Goal: Find specific page/section: Find specific page/section

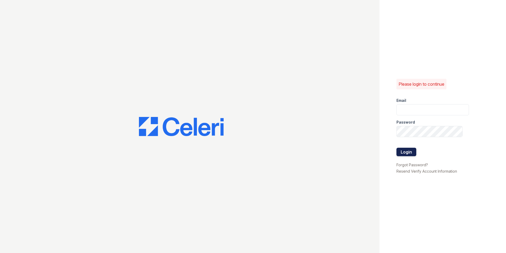
type input "[EMAIL_ADDRESS][DOMAIN_NAME]"
click at [411, 153] on button "Login" at bounding box center [407, 152] width 20 height 8
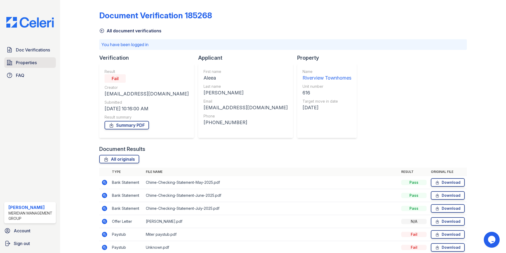
click at [28, 58] on link "Properties" at bounding box center [30, 62] width 52 height 11
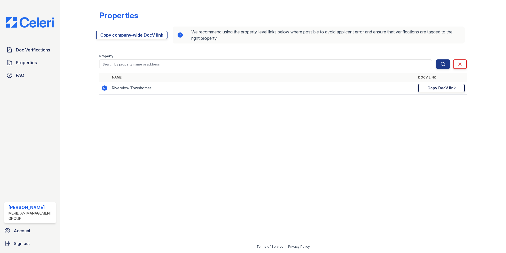
click at [452, 89] on div "Copy DocV link" at bounding box center [442, 87] width 28 height 5
